Goal: Information Seeking & Learning: Check status

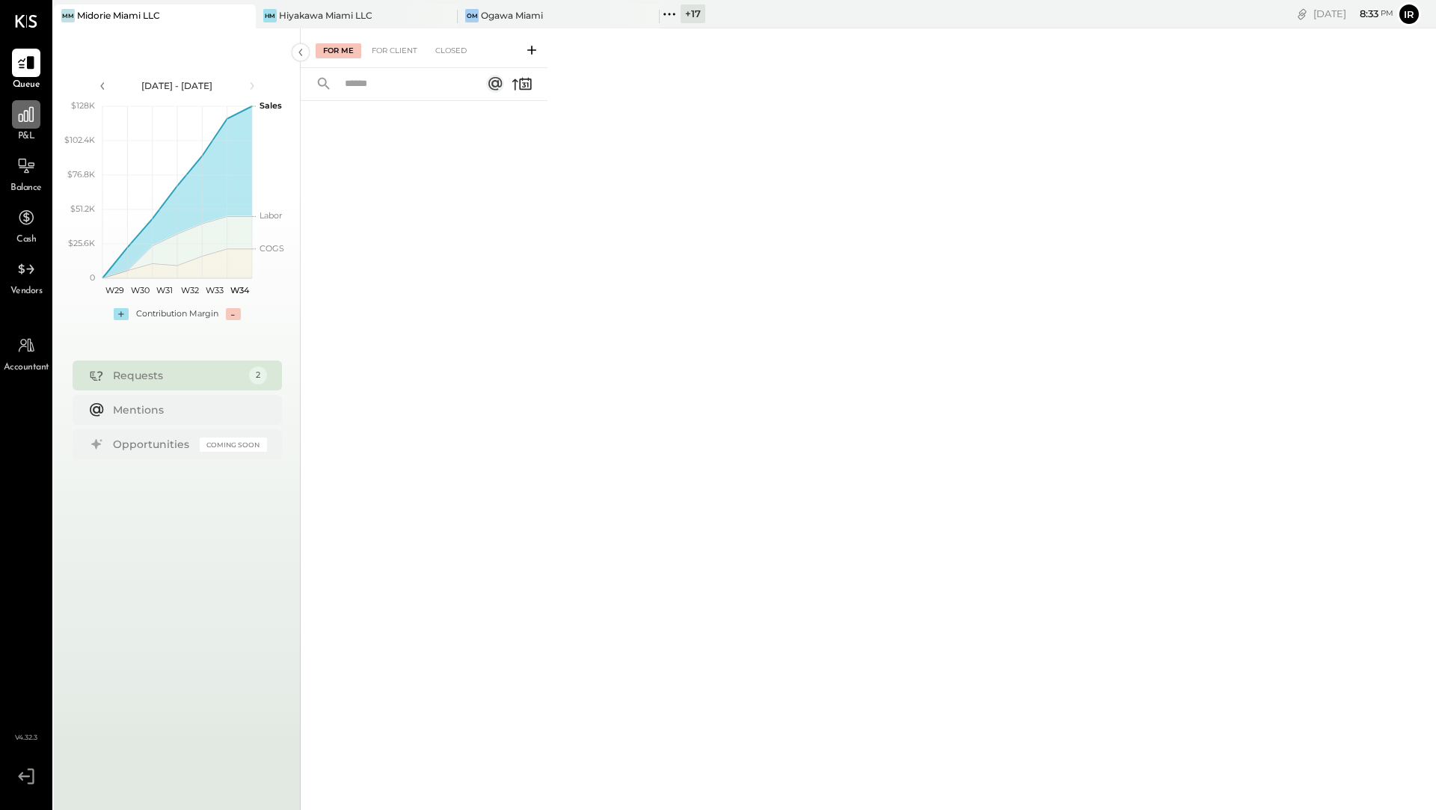
click at [19, 127] on div at bounding box center [26, 114] width 28 height 28
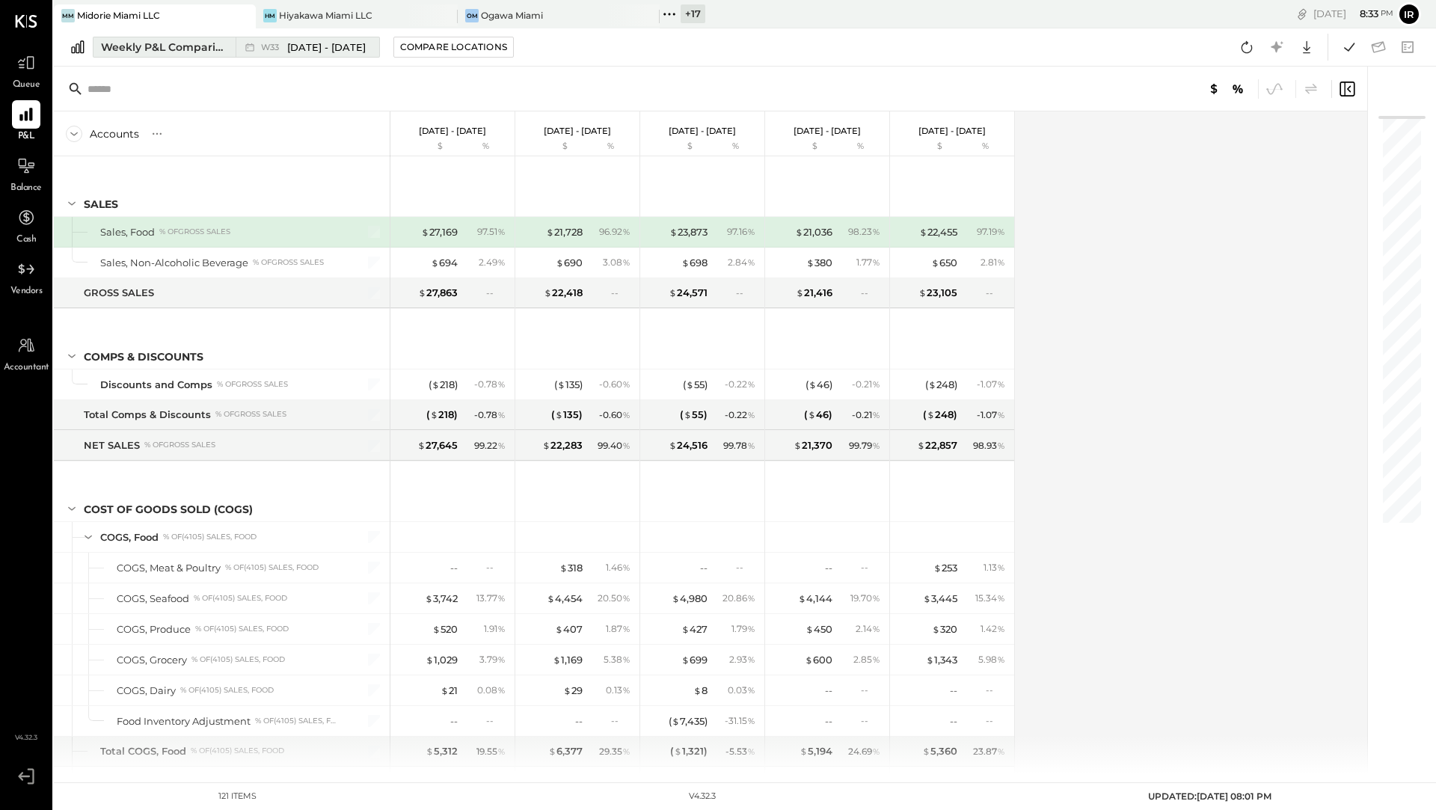
click at [184, 44] on div "Weekly P&L Comparison" at bounding box center [164, 47] width 126 height 15
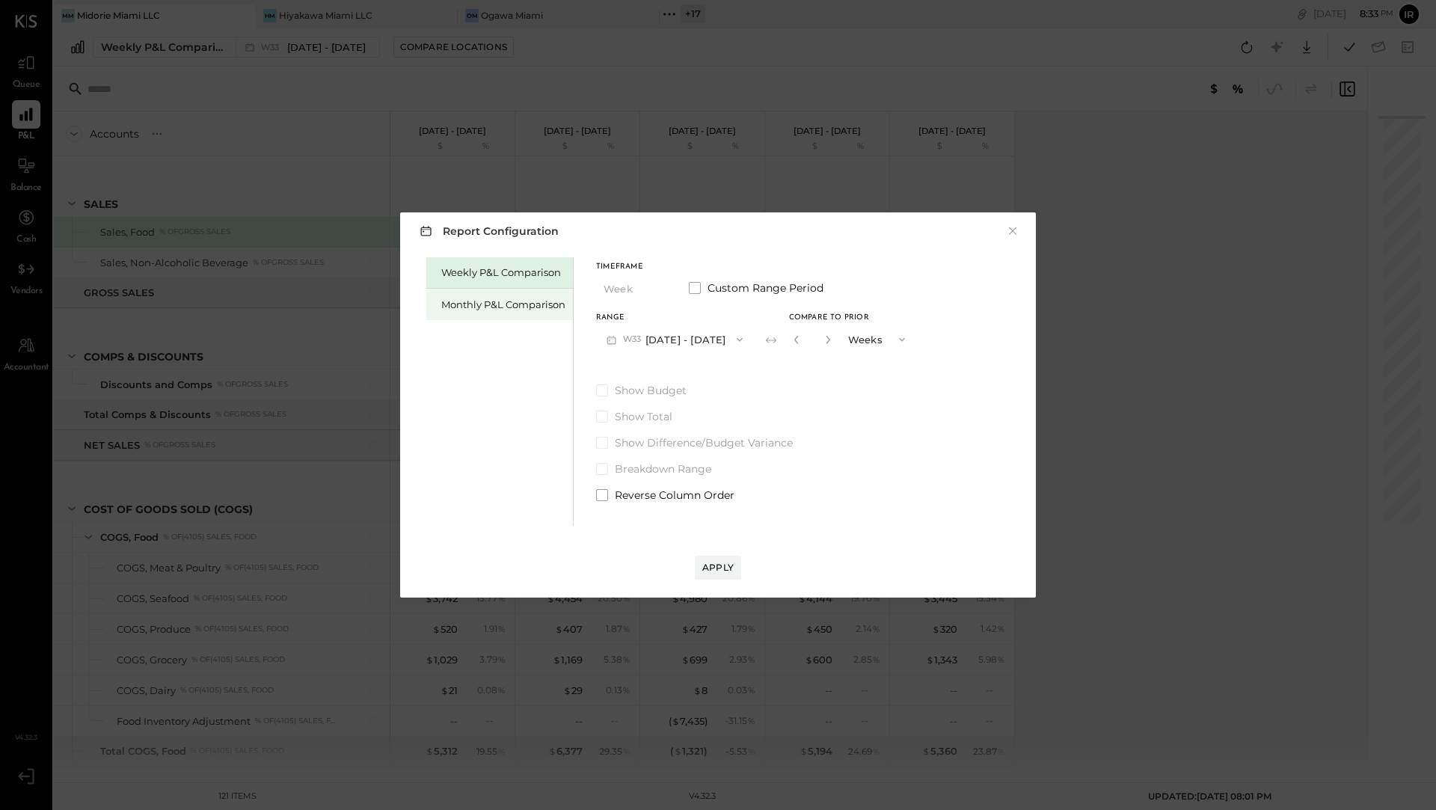
click at [503, 304] on div "Monthly P&L Comparison" at bounding box center [503, 305] width 124 height 14
click at [702, 337] on button "M08 [DATE] - [DATE]" at bounding box center [675, 339] width 158 height 28
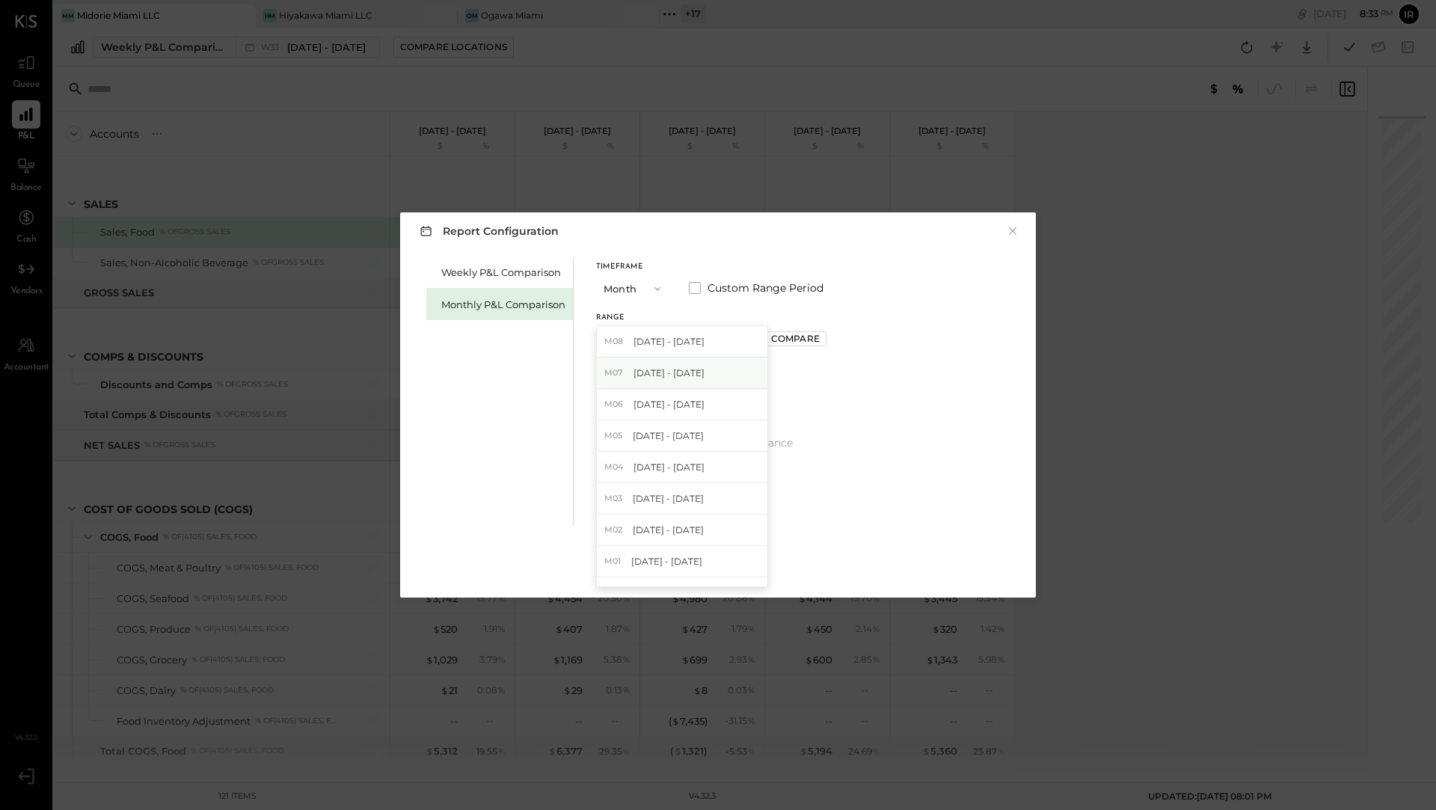
click at [691, 373] on span "[DATE] - [DATE]" at bounding box center [669, 373] width 71 height 13
click at [725, 569] on div "Apply" at bounding box center [717, 567] width 31 height 13
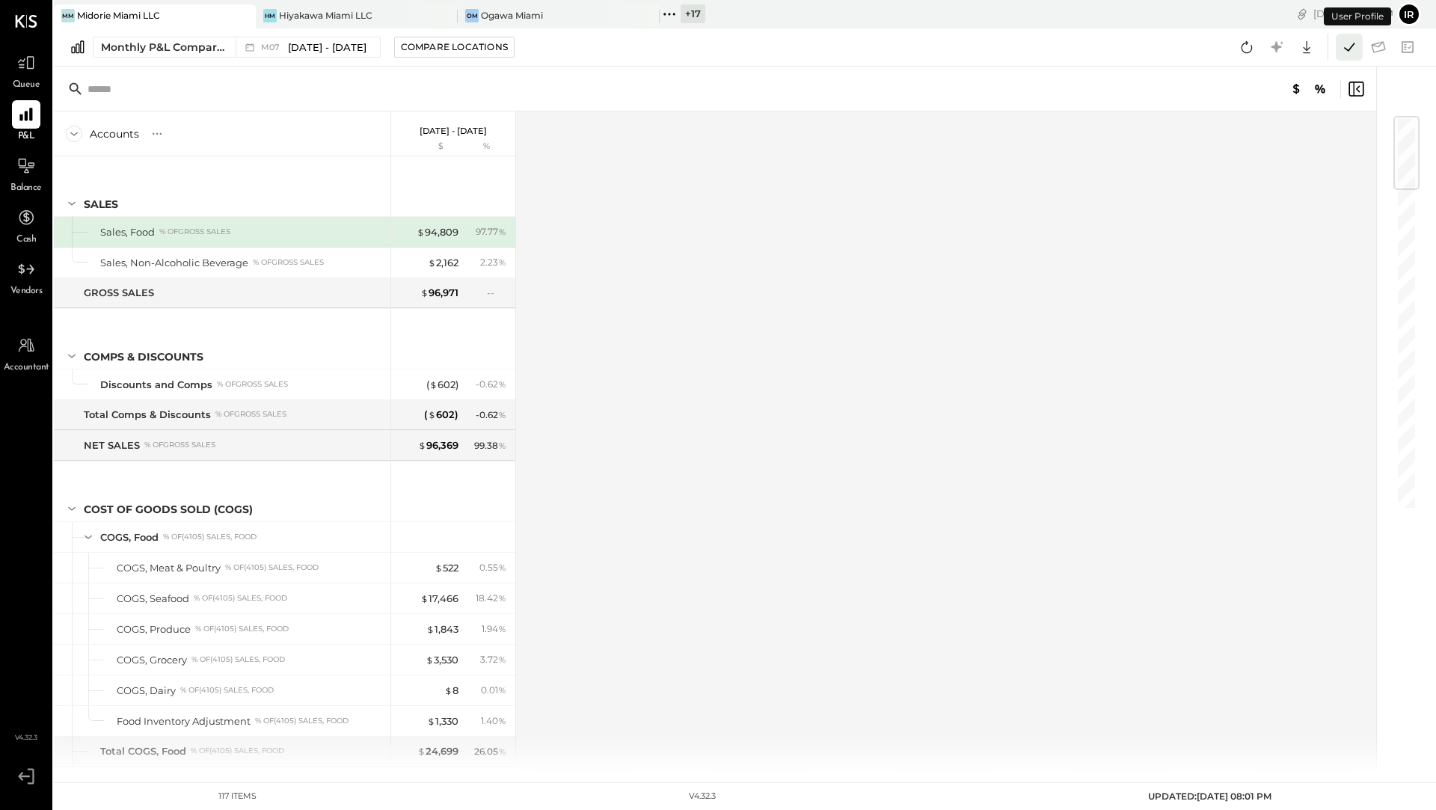
click at [1348, 49] on icon at bounding box center [1349, 46] width 19 height 19
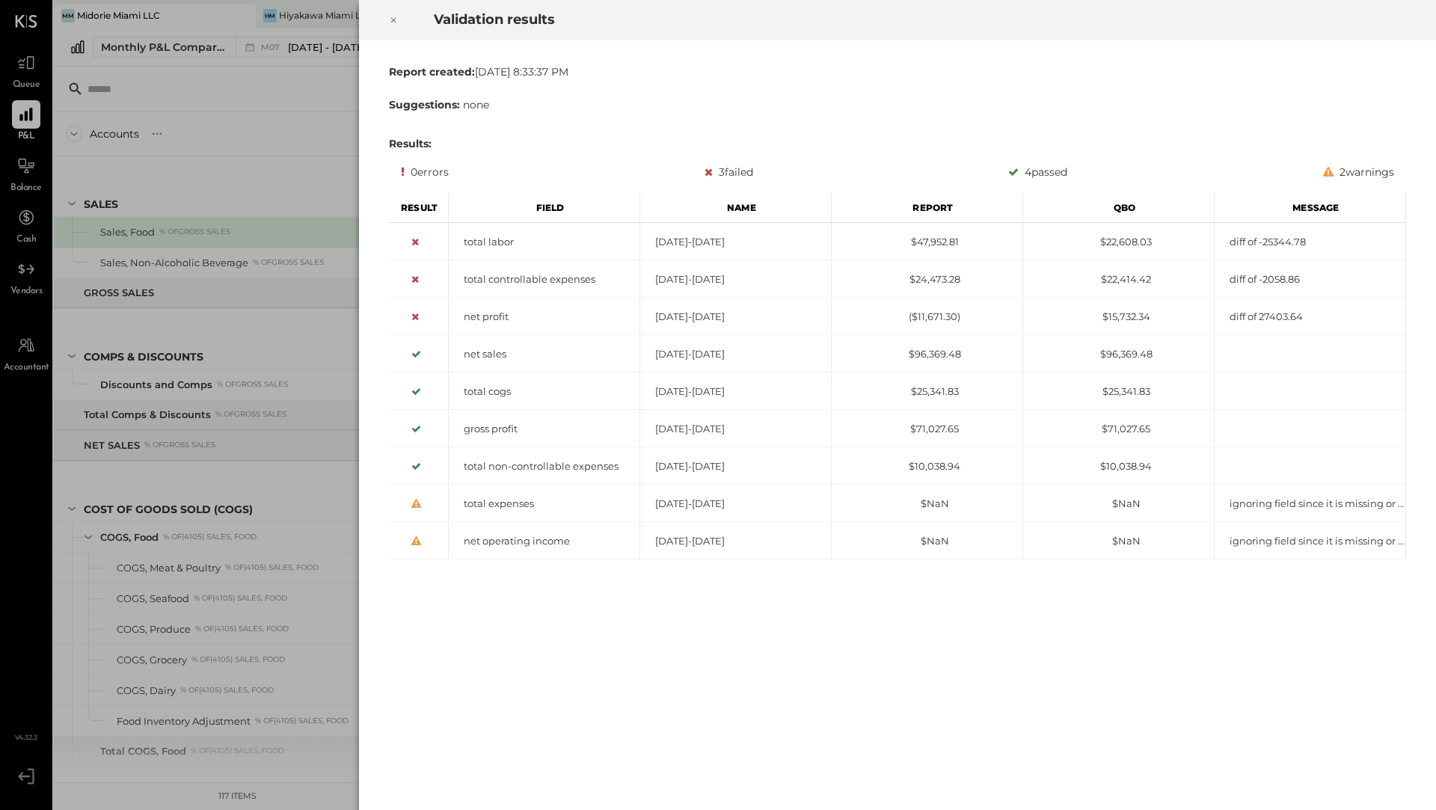
click at [391, 22] on icon at bounding box center [393, 20] width 9 height 18
